Goal: Information Seeking & Learning: Understand process/instructions

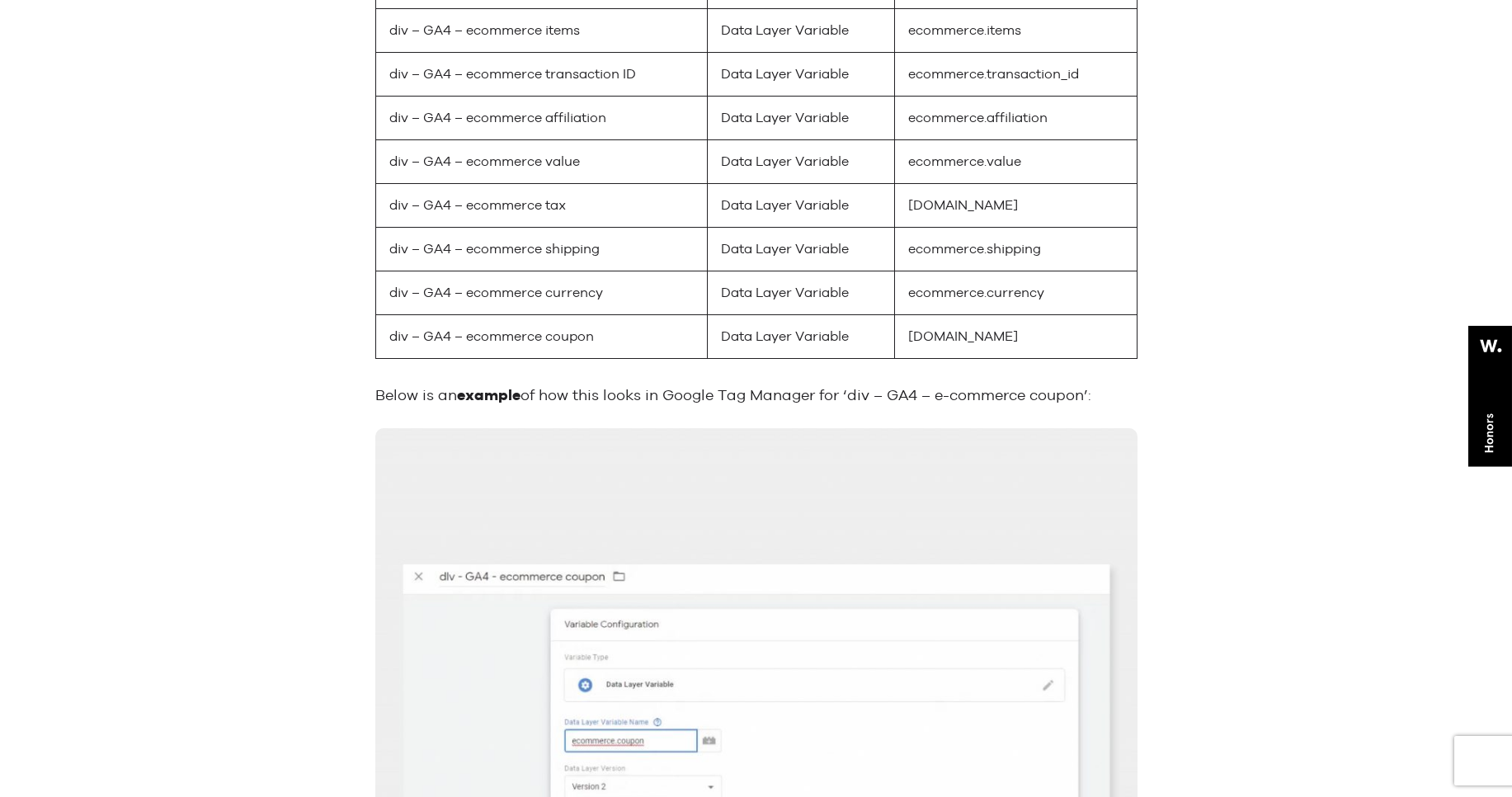
scroll to position [8055, 0]
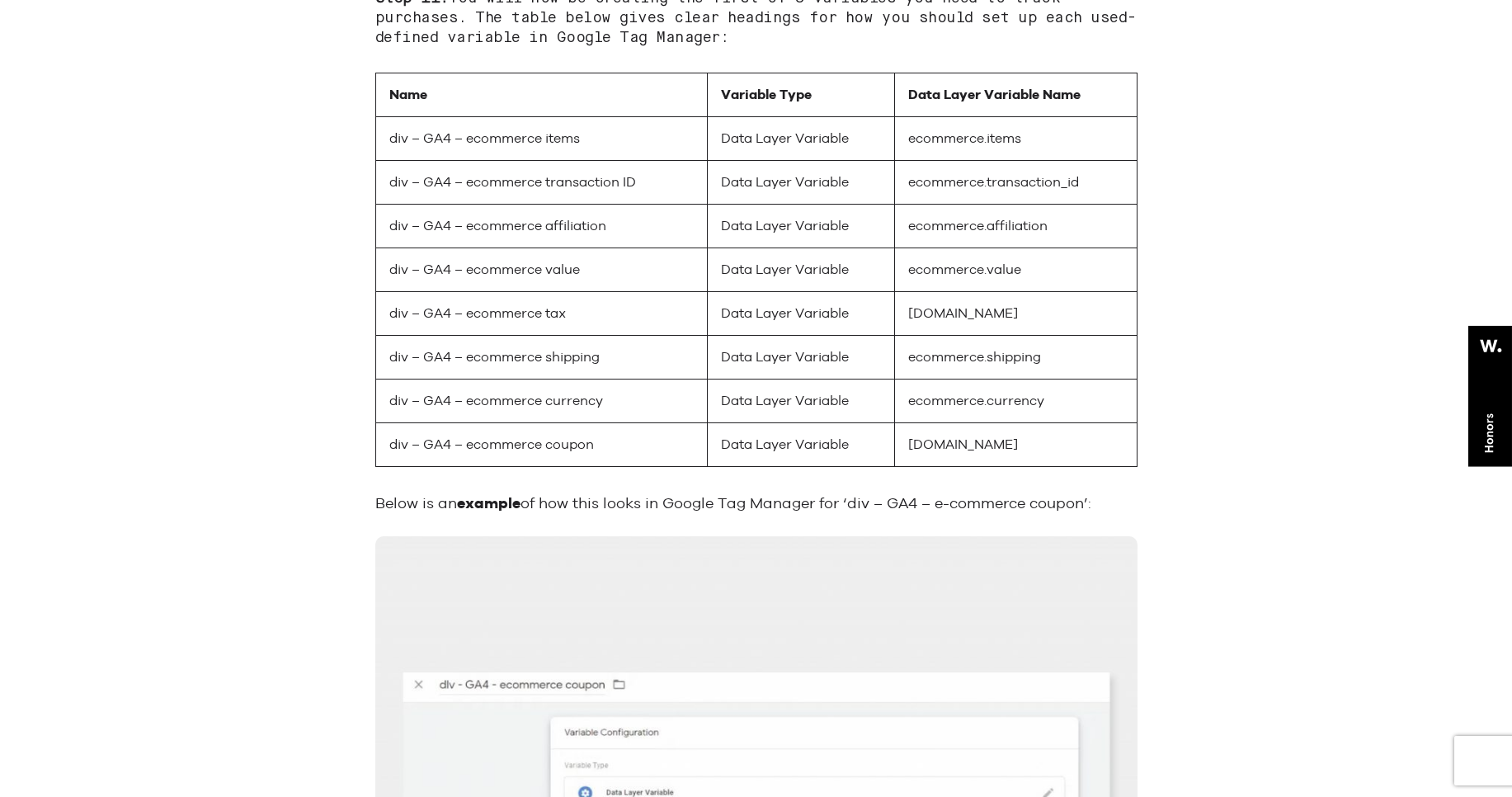
click at [555, 354] on td "div – GA4 – ecommerce shipping" at bounding box center [541, 357] width 331 height 44
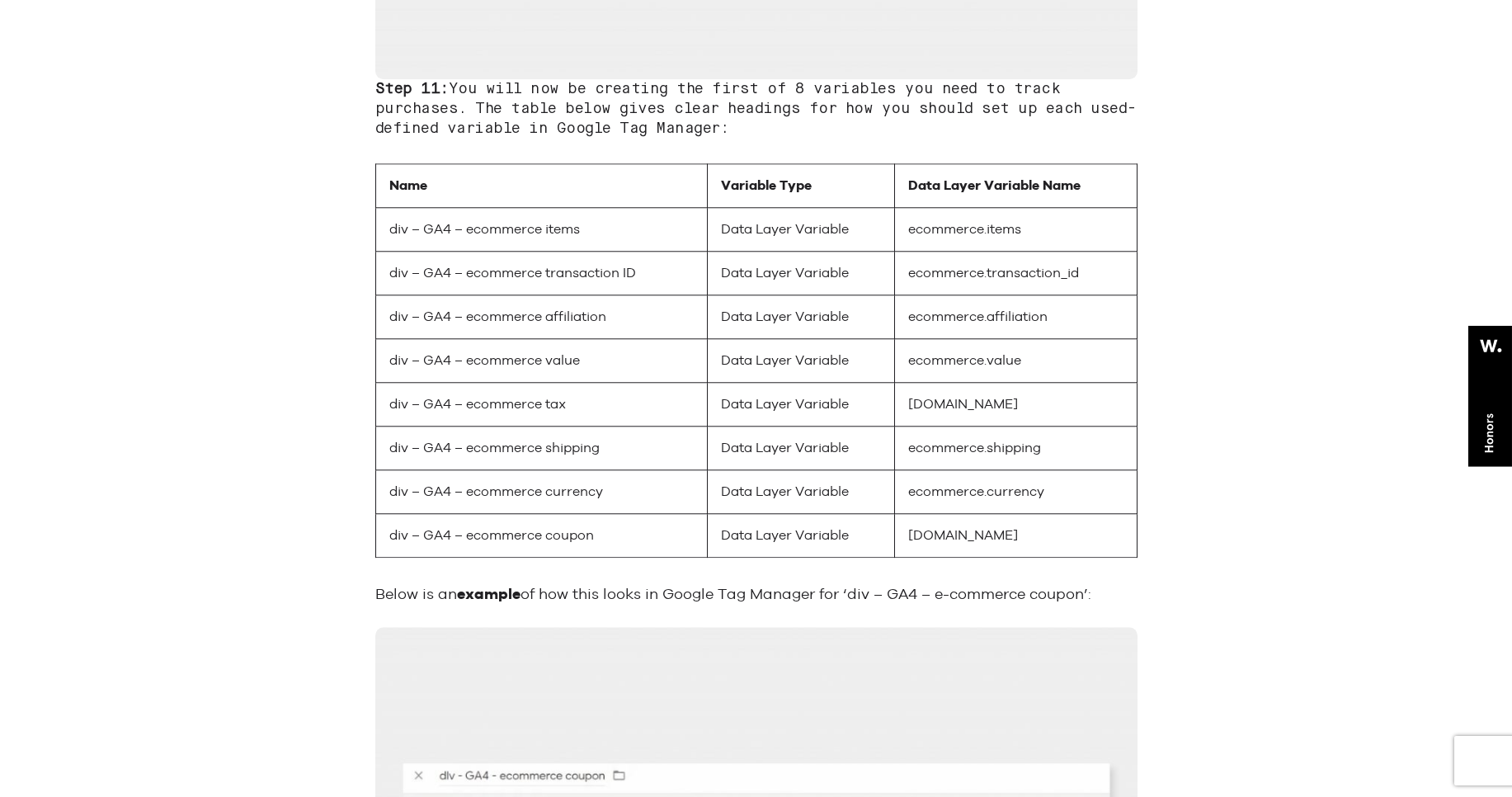
scroll to position [7994, 0]
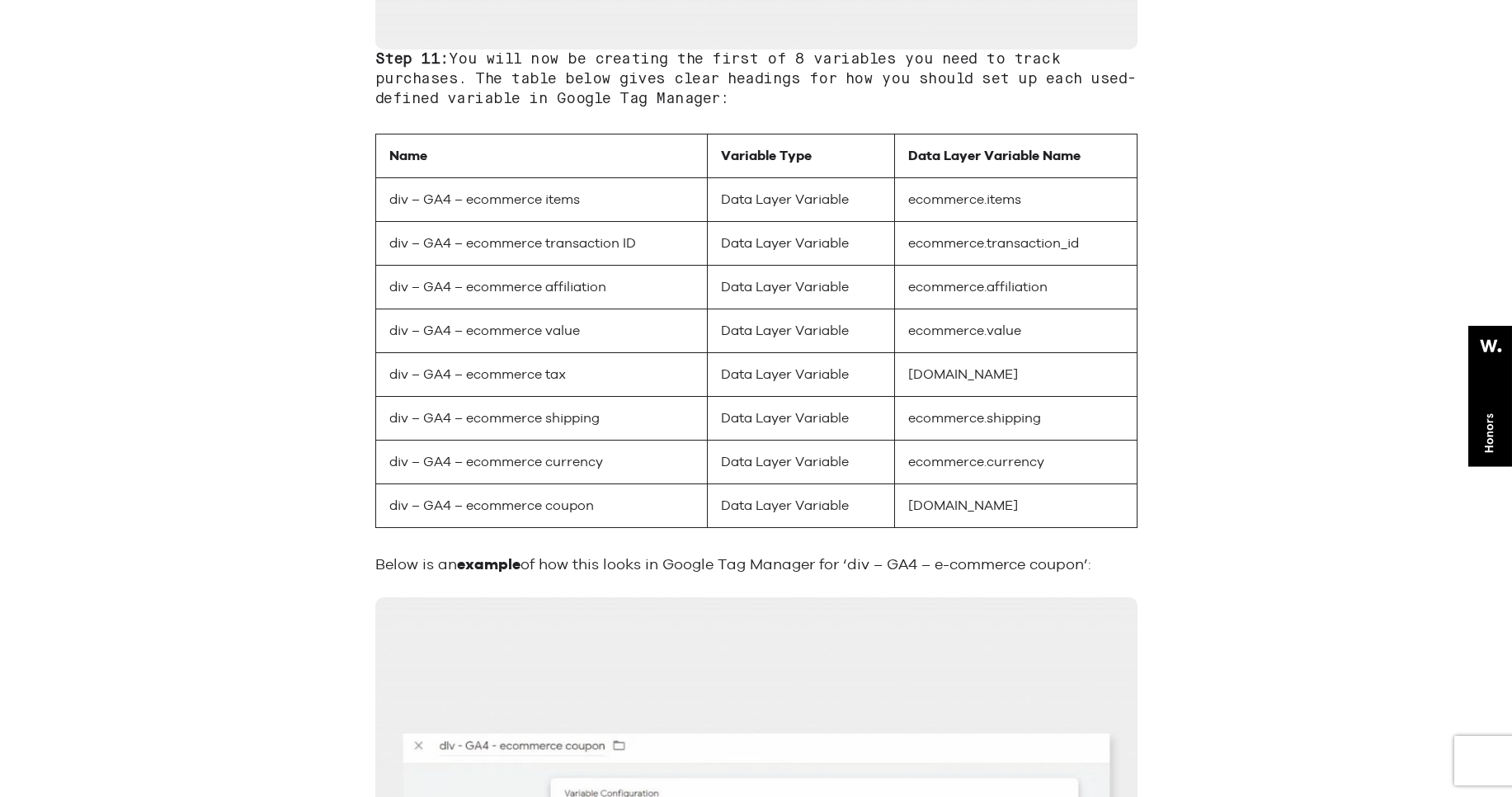
click at [958, 421] on td "ecommerce.shipping" at bounding box center [1015, 418] width 241 height 44
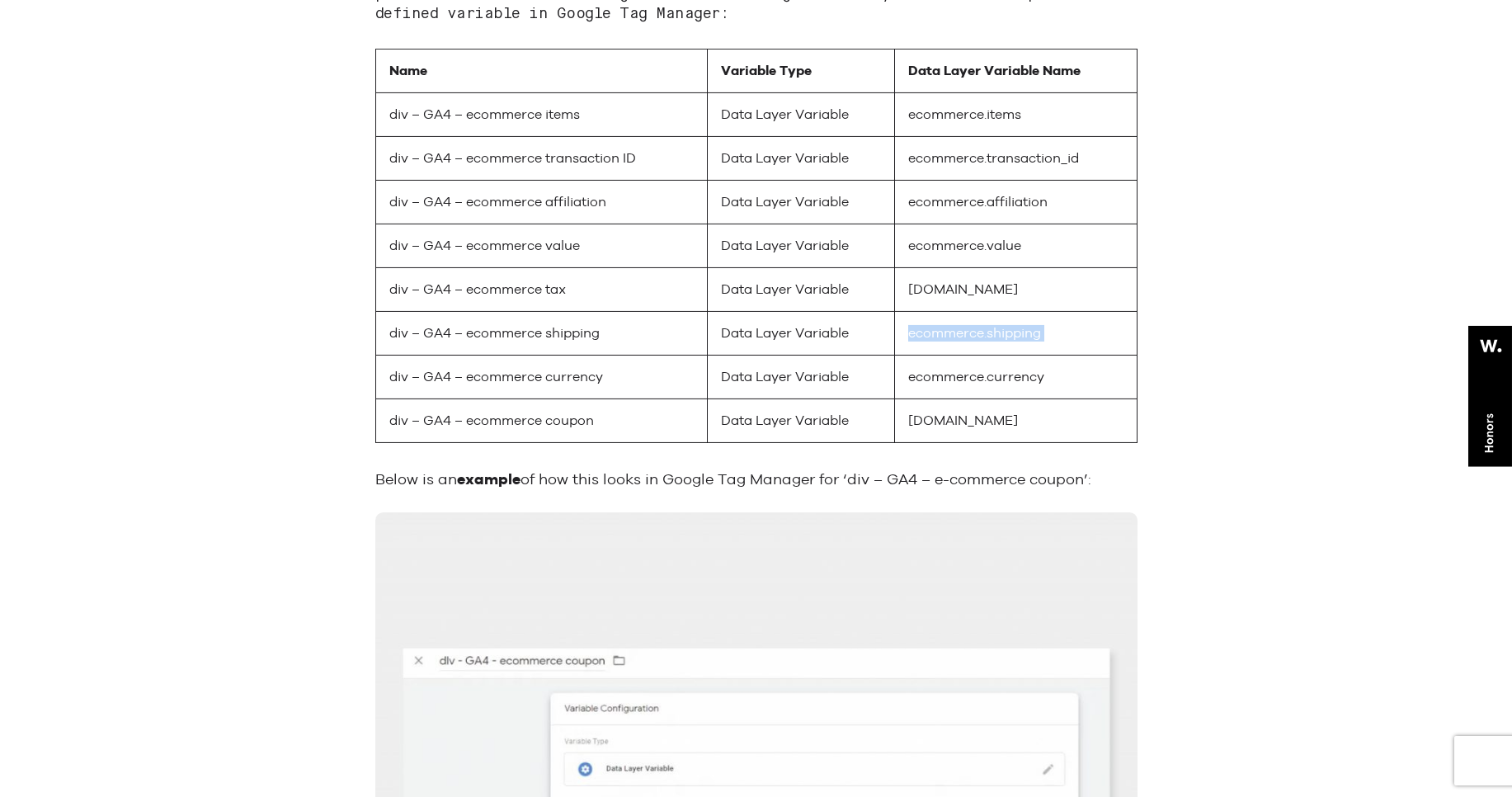
scroll to position [8082, 0]
click at [985, 333] on td "ecommerce.shipping" at bounding box center [1015, 330] width 241 height 44
copy td "ecommerce.shipping"
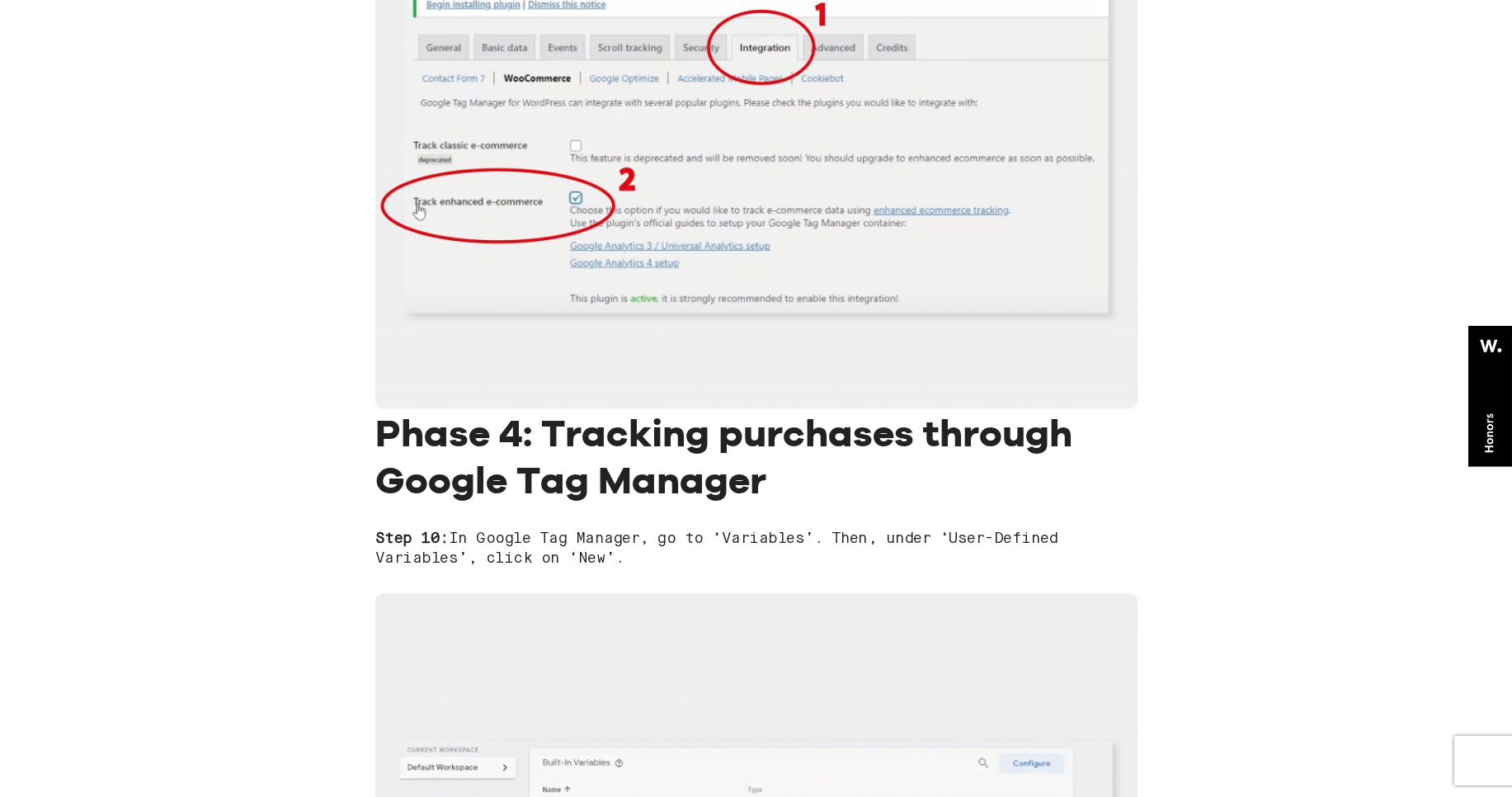
scroll to position [6858, 0]
